Goal: Task Accomplishment & Management: Manage account settings

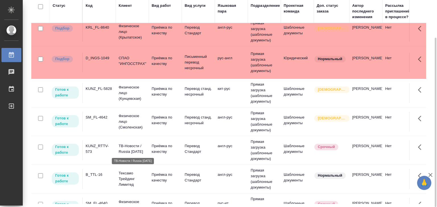
scroll to position [142, 0]
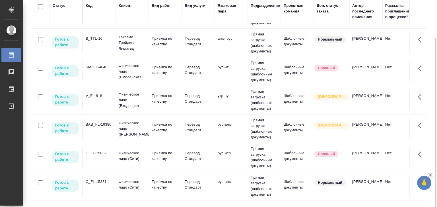
click at [100, 41] on td "B_TTL-16" at bounding box center [99, 43] width 33 height 20
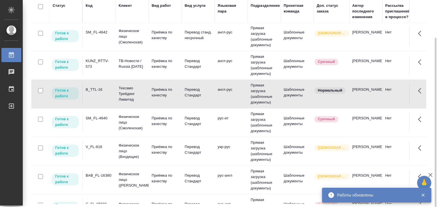
scroll to position [85, 0]
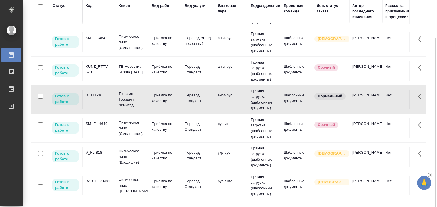
click at [98, 126] on td "SM_FL-4640" at bounding box center [99, 129] width 33 height 20
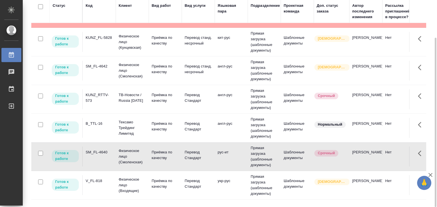
scroll to position [57, 0]
click at [111, 68] on div "SM_FL-4642" at bounding box center [99, 67] width 27 height 6
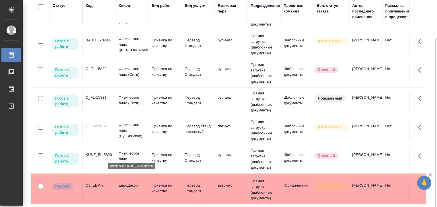
scroll to position [199, 0]
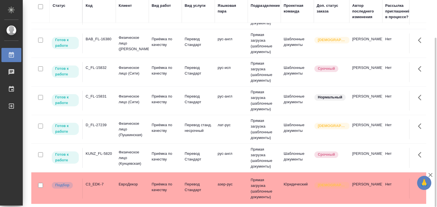
click at [107, 158] on td "KUNZ_FL-5820" at bounding box center [99, 158] width 33 height 20
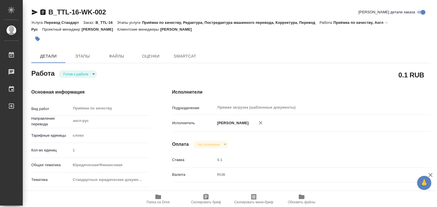
type textarea "x"
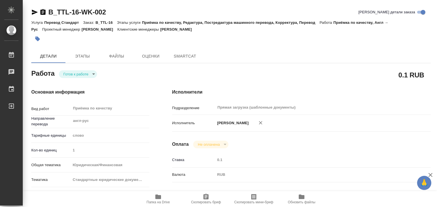
type textarea "x"
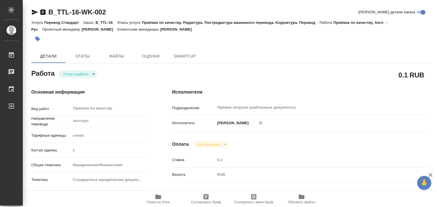
type textarea "x"
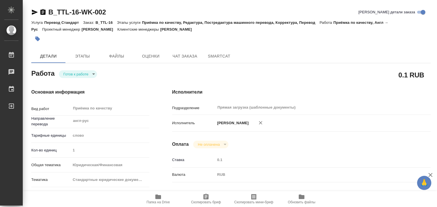
type textarea "x"
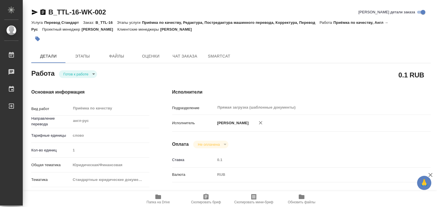
type textarea "x"
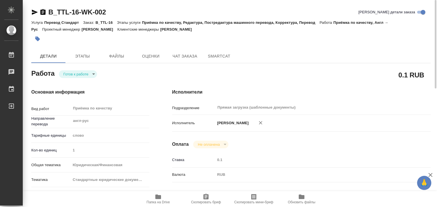
click at [132, 143] on hr at bounding box center [90, 143] width 118 height 0
click at [36, 40] on icon "button" at bounding box center [38, 39] width 6 height 6
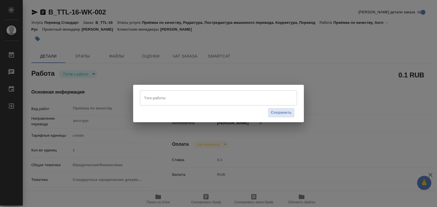
click at [209, 101] on input "Тэги работы" at bounding box center [212, 98] width 141 height 10
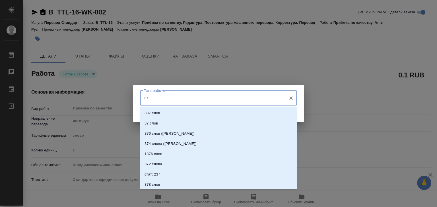
type input "374"
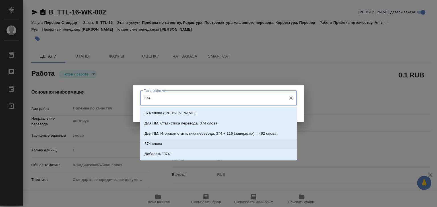
click at [173, 142] on li "374 слова" at bounding box center [218, 144] width 157 height 10
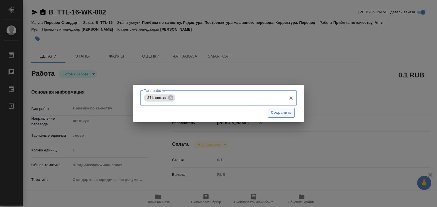
click at [275, 113] on span "Сохранить" at bounding box center [281, 113] width 21 height 7
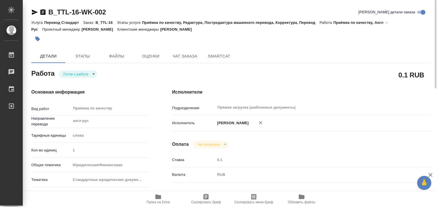
type input "readyForWork"
type textarea "Приёмка по качеству"
type textarea "x"
type input "англ-рус"
type input "5a8b1489cc6b4906c91bfd90"
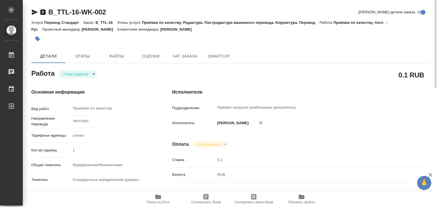
type input "1"
type input "yr-fn"
type input "5f647205b73bc97568ca66bf"
checkbox input "true"
type input "25.08.2025 14:44"
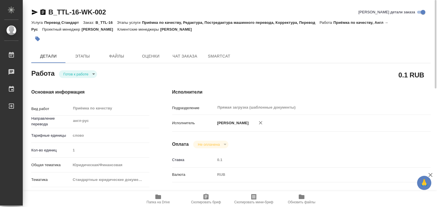
type input "26.08.2025 15:00"
type input "Прямая загрузка (шаблонные документы)"
type input "notPayed"
type input "0.1"
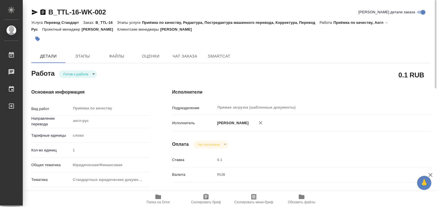
type input "RUB"
type input "[PERSON_NAME]"
type textarea "x"
type textarea "/Clients/Тексамо Трейдинг Лимитед/Orders/B_TTL-16/Corrected/B_TTL-16-WK-002"
type textarea "x"
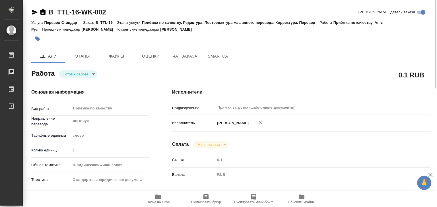
type input "B_TTL-16"
type input "Перевод Стандарт"
type input "Приёмка по качеству, Редактура, Постредактура машинного перевода, Корректура, П…"
type input "Богомолова Анастасия"
type input "Заборова Александра"
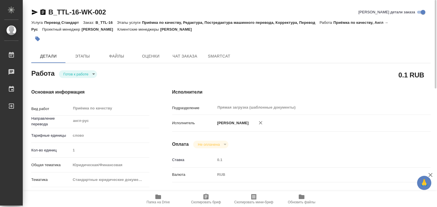
type input "/Clients/Тексамо Трейдинг Лимитед/Orders/B_TTL-16"
type textarea "x"
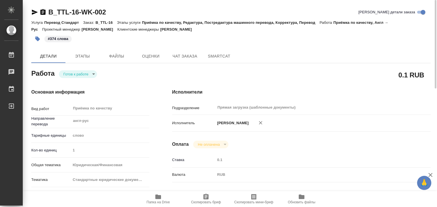
type textarea "x"
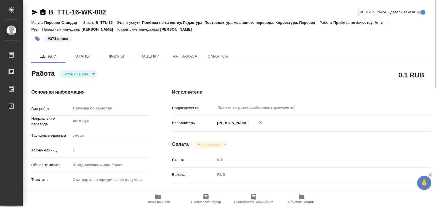
type textarea "x"
click at [91, 74] on body "🙏 .cls-1 fill:#fff; AWATERA Alilekova Valeriya Работы 0 Чаты График Выйти B_TTL…" at bounding box center [218, 103] width 437 height 207
type textarea "x"
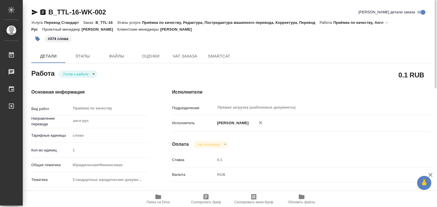
type textarea "x"
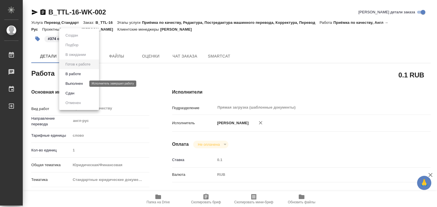
click at [84, 83] on button "Выполнен" at bounding box center [74, 84] width 21 height 6
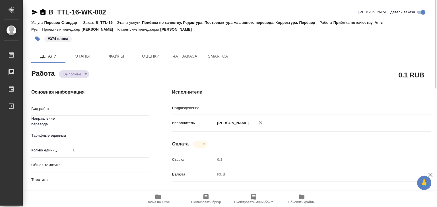
type textarea "x"
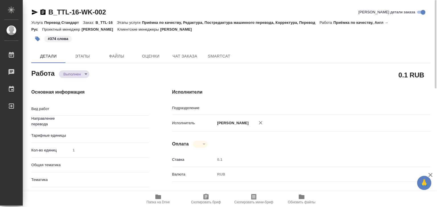
type textarea "x"
type textarea "Приёмка по качеству"
type textarea "x"
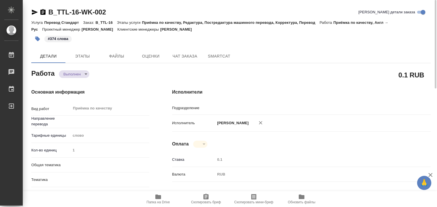
type input "Прямая загрузка (шаблонные документы)"
type textarea "x"
type input "англ-рус"
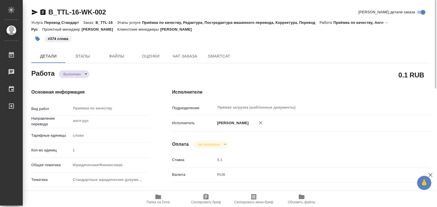
type textarea "x"
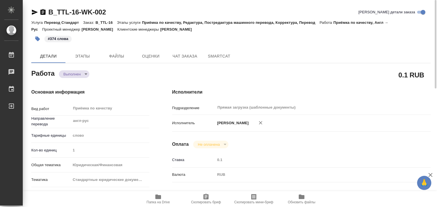
drag, startPoint x: 224, startPoint y: 28, endPoint x: 185, endPoint y: 30, distance: 39.6
click at [185, 30] on div "Услуга Перевод Стандарт Заказ: B_TTL-16 Этапы услуги Приёмка по качеству, Редак…" at bounding box center [230, 26] width 399 height 14
copy p "Богомолова Анастасия"
click at [105, 51] on button "Файлы" at bounding box center [116, 56] width 34 height 14
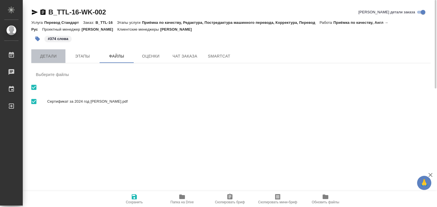
click at [47, 54] on span "Детали" at bounding box center [48, 56] width 27 height 7
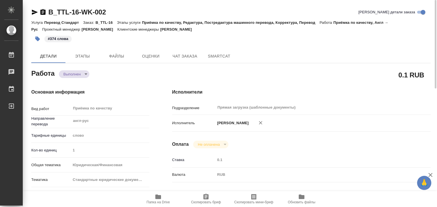
type textarea "x"
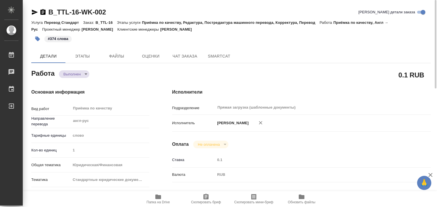
type textarea "x"
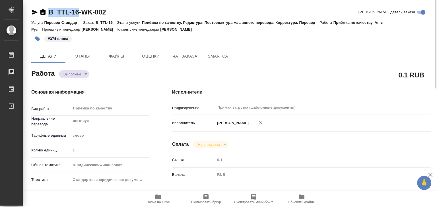
type textarea "x"
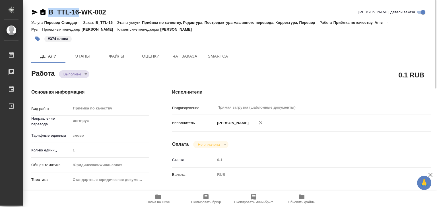
drag, startPoint x: 45, startPoint y: 8, endPoint x: 78, endPoint y: 13, distance: 33.0
click at [78, 13] on div "B_TTL-16-WK-002" at bounding box center [68, 12] width 74 height 9
copy link "B_TTL-16"
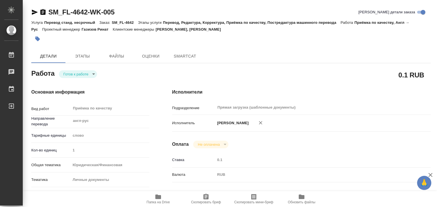
type textarea "x"
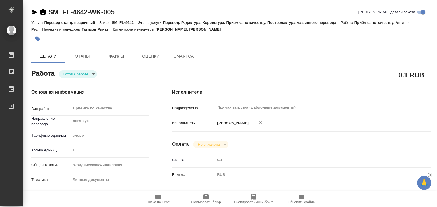
type textarea "x"
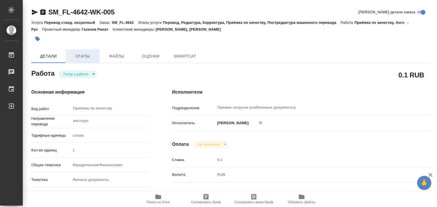
type textarea "x"
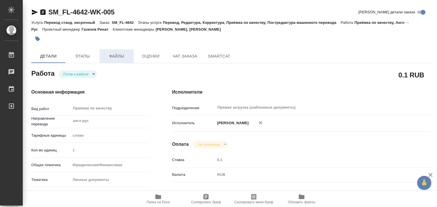
click at [123, 54] on span "Файлы" at bounding box center [116, 56] width 27 height 7
type textarea "x"
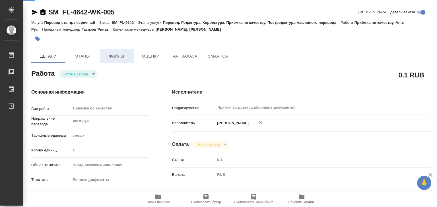
type textarea "x"
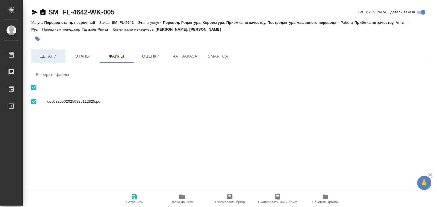
click at [52, 55] on span "Детали" at bounding box center [48, 56] width 27 height 7
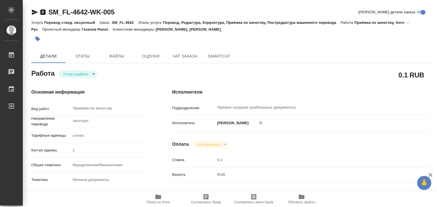
type textarea "x"
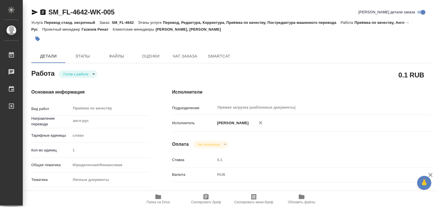
type textarea "x"
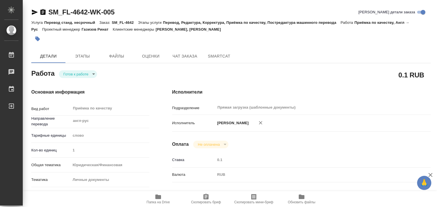
type textarea "x"
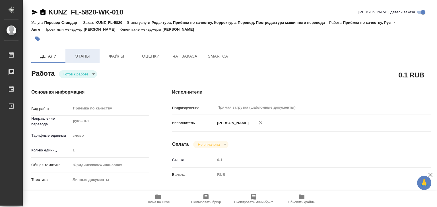
click at [87, 58] on span "Этапы" at bounding box center [82, 56] width 27 height 7
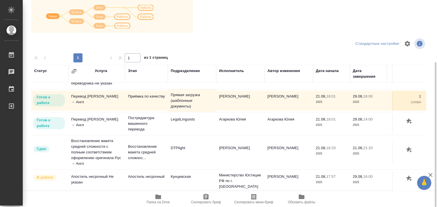
scroll to position [3, 0]
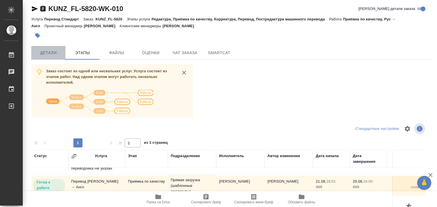
click at [51, 53] on span "Детали" at bounding box center [48, 52] width 27 height 7
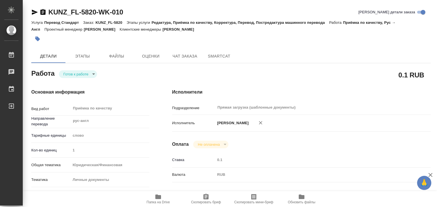
type textarea "x"
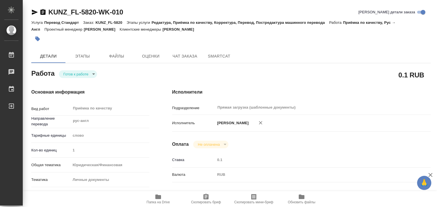
type textarea "x"
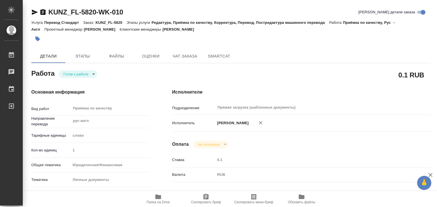
type textarea "x"
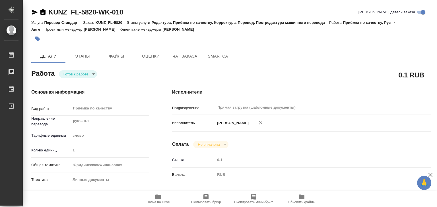
type textarea "x"
